Goal: Transaction & Acquisition: Purchase product/service

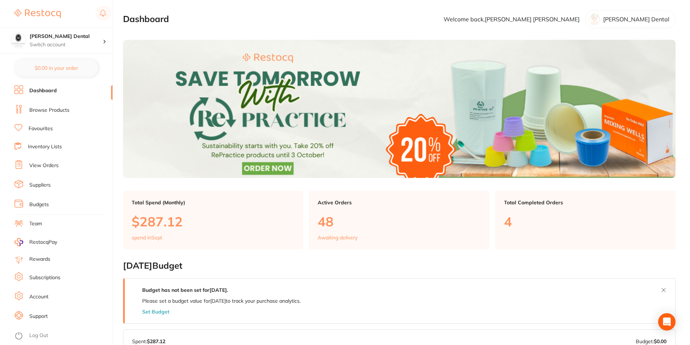
click at [52, 108] on link "Browse Products" at bounding box center [49, 110] width 40 height 7
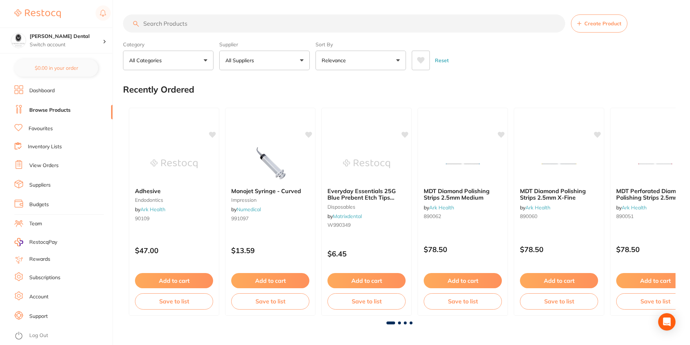
click at [304, 38] on div "Supplier All Suppliers All Suppliers Dentsply [GEOGRAPHIC_DATA] AB Orthodontics…" at bounding box center [264, 54] width 91 height 32
drag, startPoint x: 300, startPoint y: 26, endPoint x: 296, endPoint y: 16, distance: 10.6
click at [300, 26] on input "search" at bounding box center [344, 23] width 442 height 18
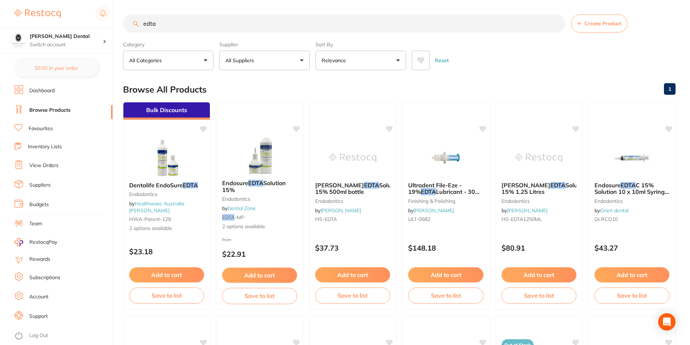
click at [403, 59] on button "Relevance" at bounding box center [361, 61] width 91 height 20
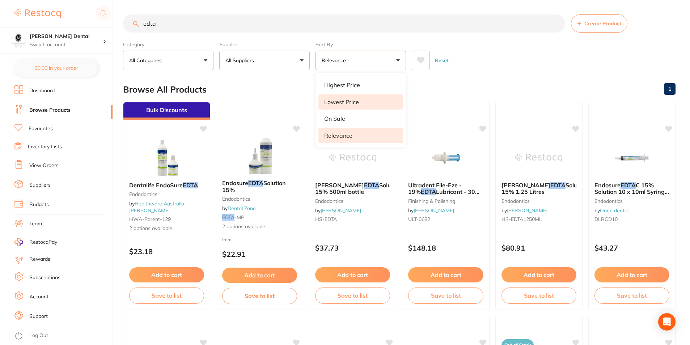
click at [350, 101] on p "Lowest Price" at bounding box center [341, 102] width 35 height 7
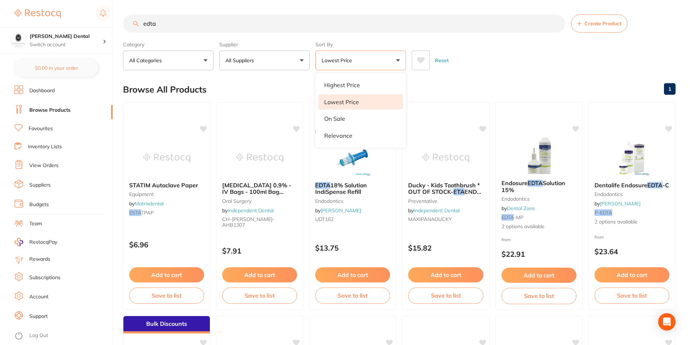
click at [203, 58] on button "All Categories" at bounding box center [168, 61] width 91 height 20
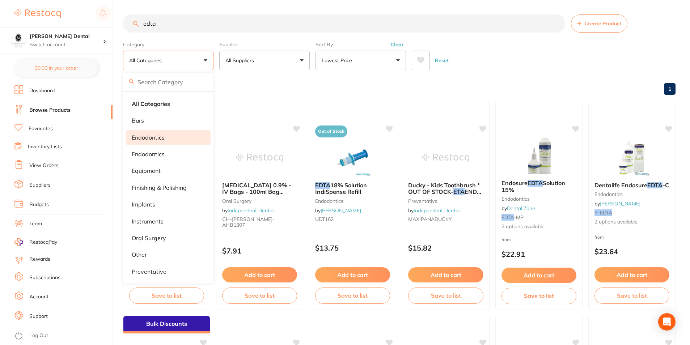
click at [160, 134] on p "endodontics" at bounding box center [148, 137] width 33 height 7
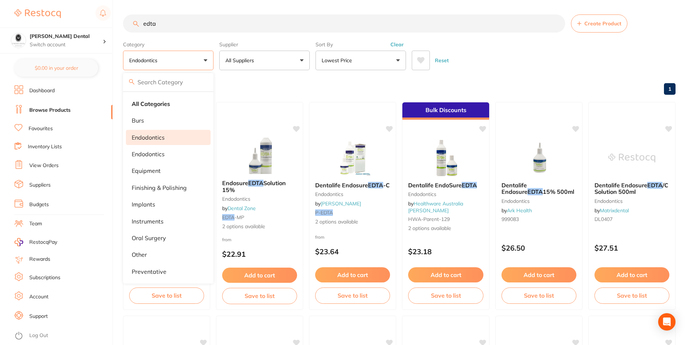
click at [547, 54] on div "Reset" at bounding box center [541, 57] width 258 height 25
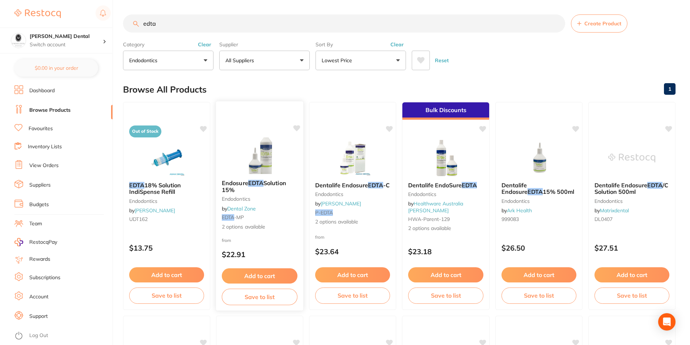
click at [265, 159] on img at bounding box center [259, 156] width 47 height 37
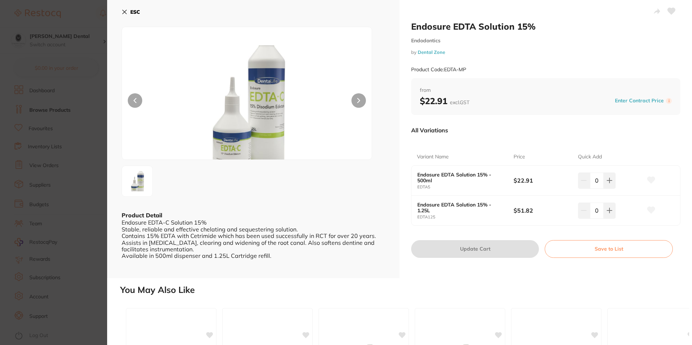
click at [124, 12] on icon at bounding box center [125, 12] width 6 height 6
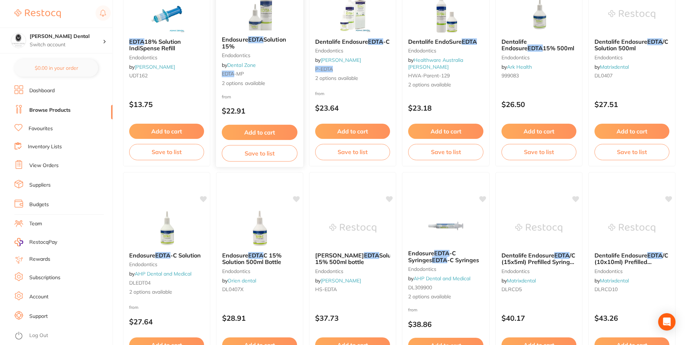
scroll to position [36, 0]
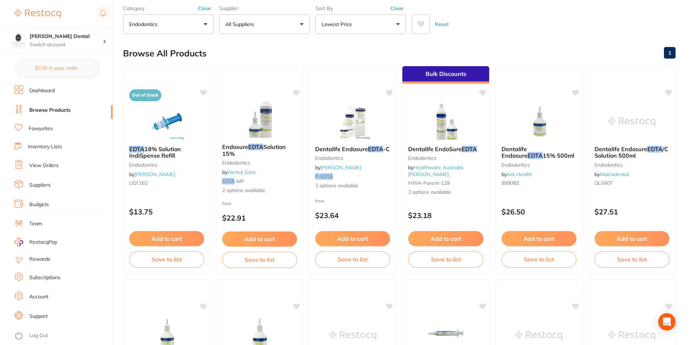
click at [203, 23] on button "endodontics" at bounding box center [168, 24] width 91 height 20
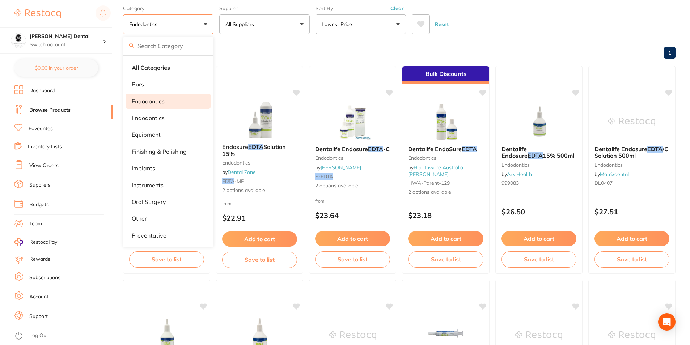
drag, startPoint x: 172, startPoint y: 68, endPoint x: 176, endPoint y: 70, distance: 4.5
click at [172, 68] on li "All Categories" at bounding box center [168, 67] width 85 height 15
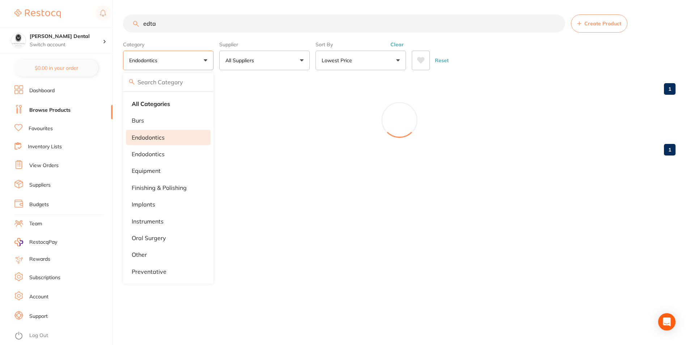
scroll to position [0, 0]
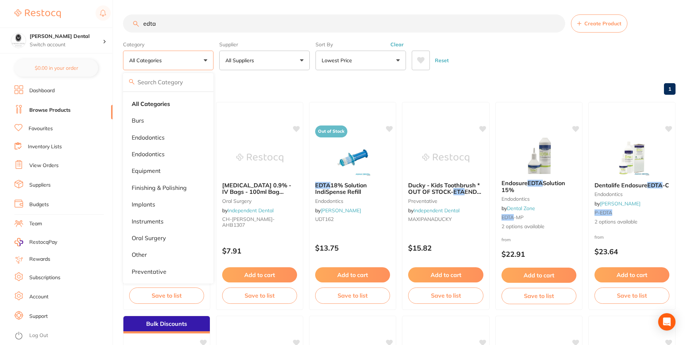
drag, startPoint x: 144, startPoint y: 22, endPoint x: 132, endPoint y: 21, distance: 12.0
click at [132, 21] on input "edta" at bounding box center [344, 23] width 442 height 18
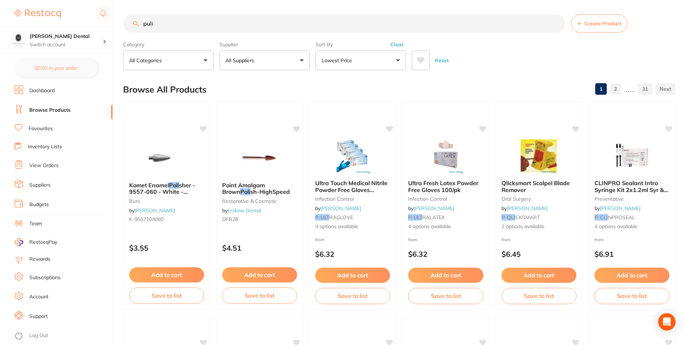
drag, startPoint x: 176, startPoint y: 24, endPoint x: 110, endPoint y: 24, distance: 65.9
click at [110, 24] on div "$0.00 [PERSON_NAME] Dental Switch account [PERSON_NAME] Dental $0.00 in your or…" at bounding box center [345, 172] width 690 height 345
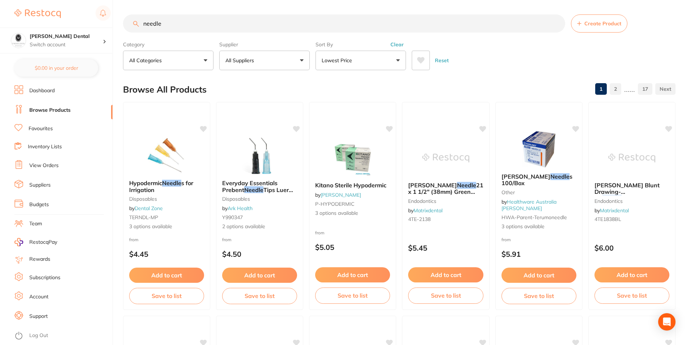
click at [210, 59] on button "All Categories" at bounding box center [168, 61] width 91 height 20
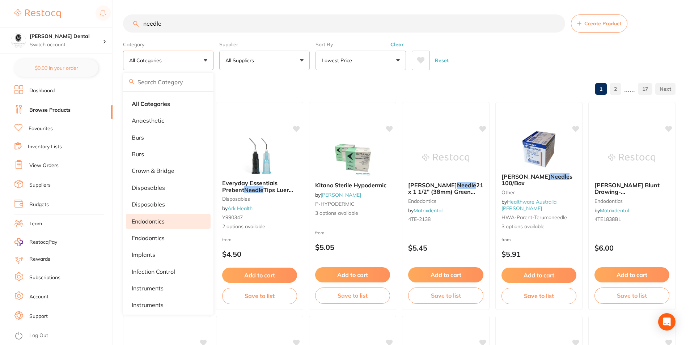
click at [150, 221] on p "endodontics" at bounding box center [148, 221] width 33 height 7
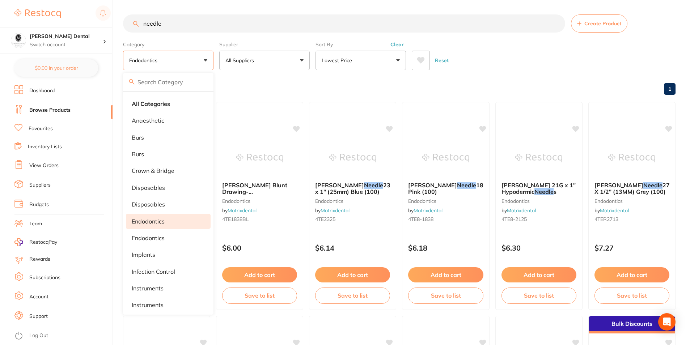
click at [275, 95] on div "Browse All Products 1" at bounding box center [399, 89] width 553 height 24
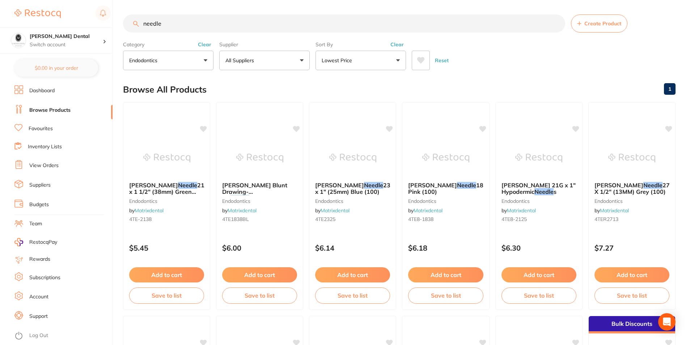
click at [80, 22] on div "$0.00 [PERSON_NAME] Dental Switch account [PERSON_NAME] Dental $0.00 in your or…" at bounding box center [345, 172] width 690 height 345
type input "e"
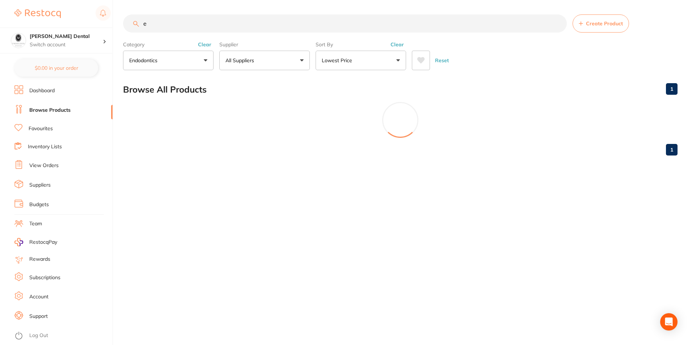
click at [132, 22] on input "e" at bounding box center [345, 23] width 444 height 18
type input "syringe"
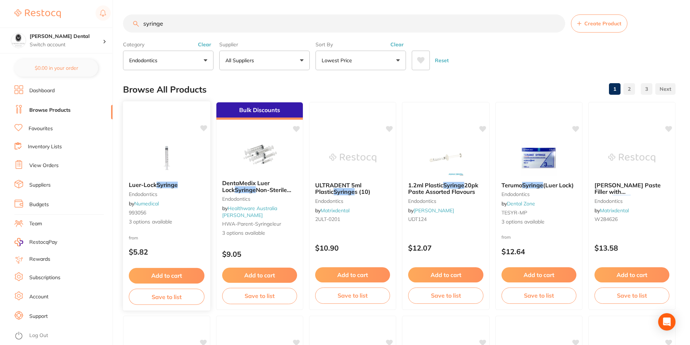
click at [164, 156] on img at bounding box center [166, 157] width 47 height 37
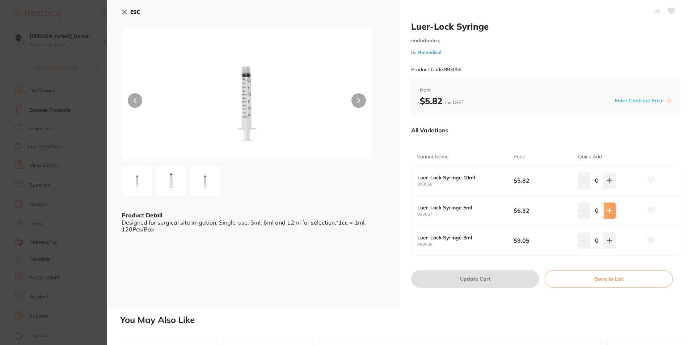
click at [610, 213] on icon at bounding box center [610, 211] width 6 height 6
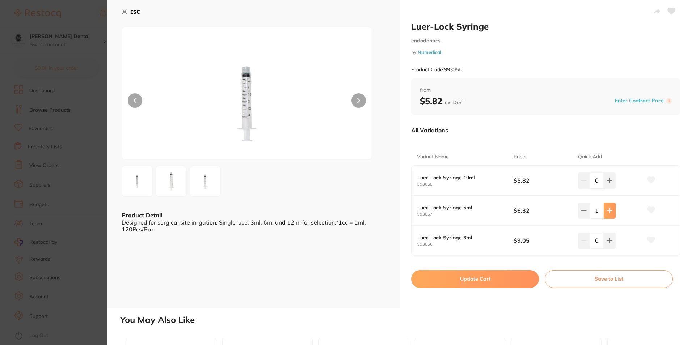
click at [612, 210] on button at bounding box center [610, 211] width 12 height 16
type input "2"
click at [476, 280] on button "Update Cart" at bounding box center [475, 278] width 128 height 17
checkbox input "false"
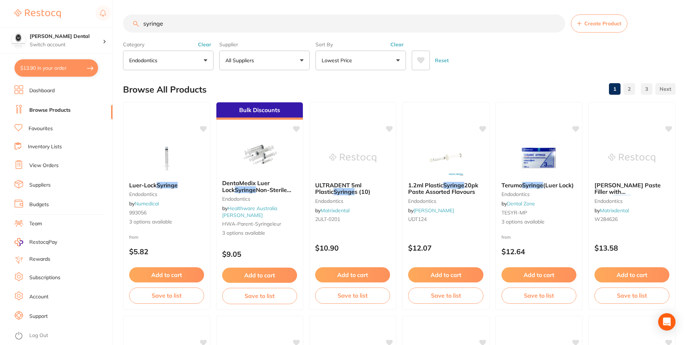
drag, startPoint x: 185, startPoint y: 21, endPoint x: 71, endPoint y: 19, distance: 114.4
click at [71, 19] on div "$13.90 [PERSON_NAME] Dental Switch account [PERSON_NAME] Dental $13.90 in your …" at bounding box center [345, 172] width 690 height 345
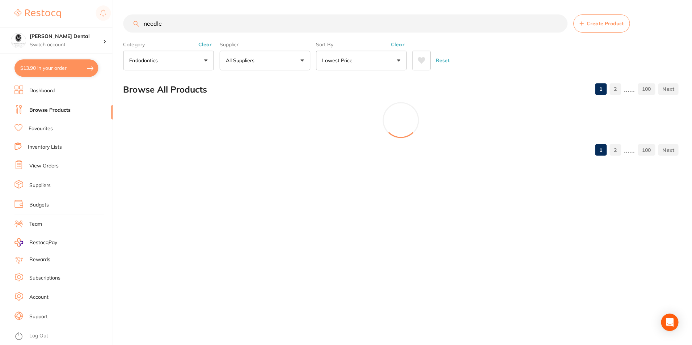
type input "needle"
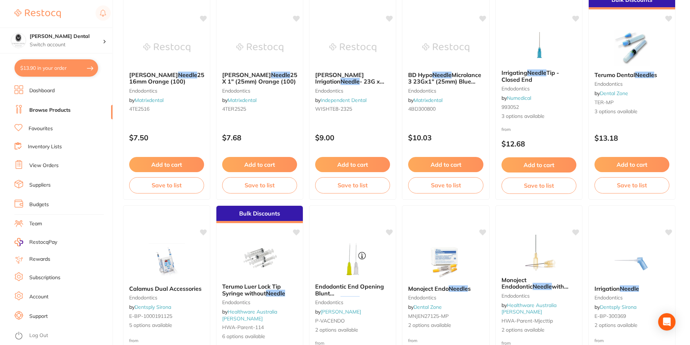
scroll to position [362, 0]
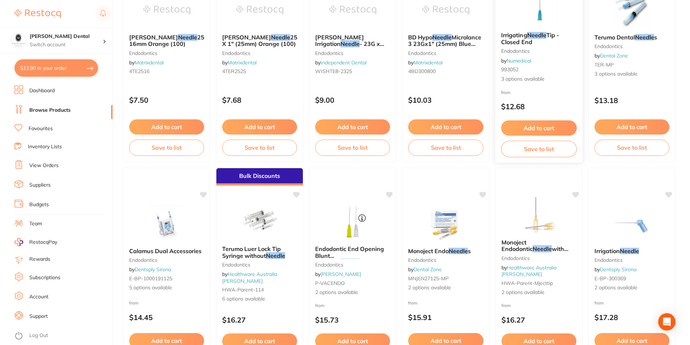
click at [541, 28] on div "Irrigating Needle Tip - Closed End endodontics by Numedical 993052 3 options av…" at bounding box center [539, 57] width 88 height 63
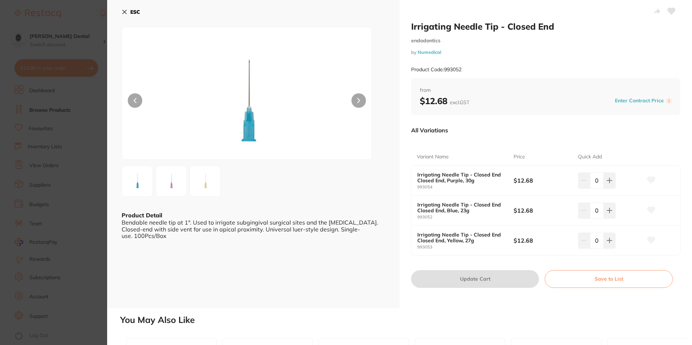
click at [247, 82] on img at bounding box center [247, 102] width 150 height 114
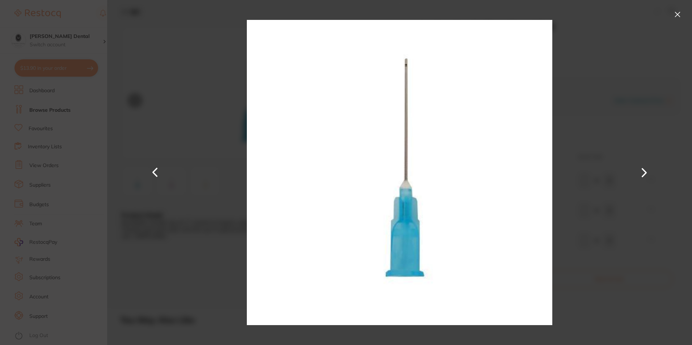
click at [679, 16] on button at bounding box center [678, 15] width 12 height 12
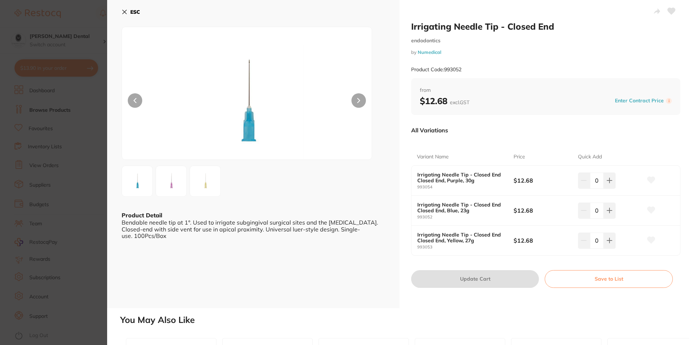
click at [209, 184] on img at bounding box center [205, 181] width 26 height 26
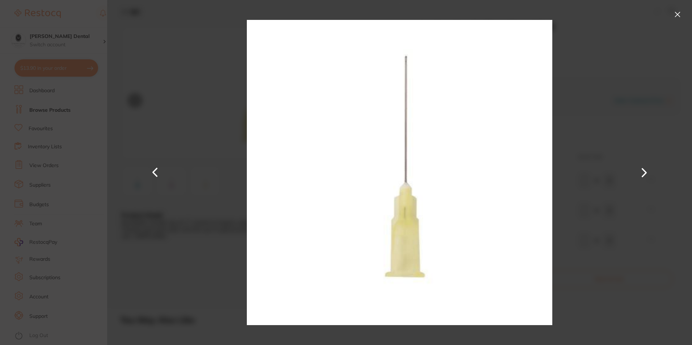
click at [677, 14] on button at bounding box center [678, 15] width 12 height 12
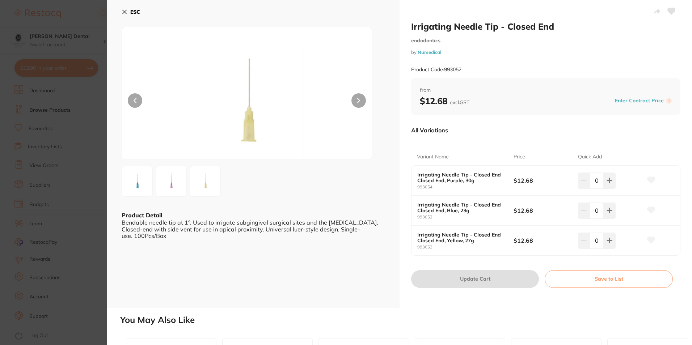
click at [126, 10] on icon at bounding box center [125, 12] width 6 height 6
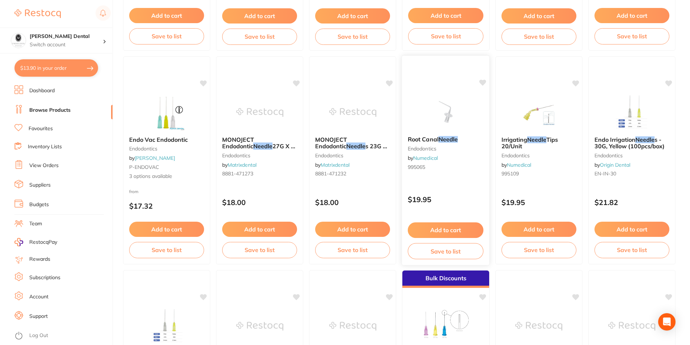
scroll to position [760, 0]
